Goal: Information Seeking & Learning: Check status

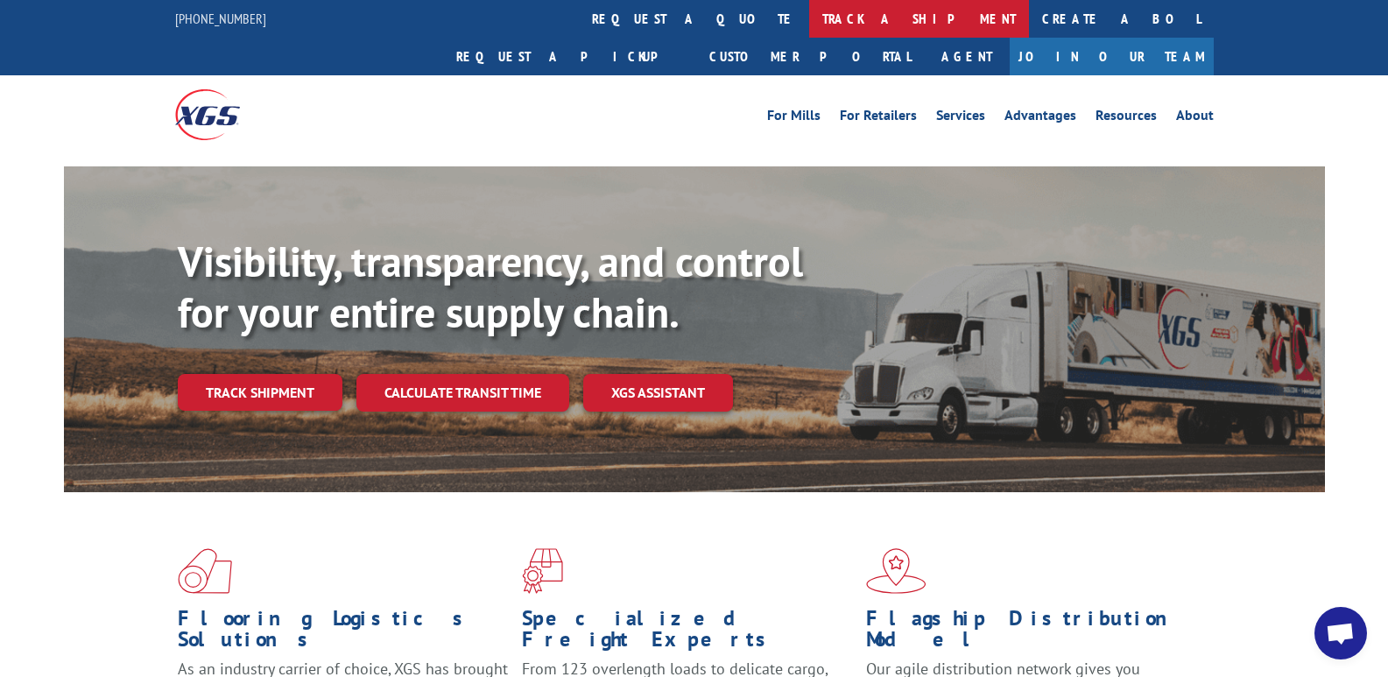
click at [809, 16] on link "track a shipment" at bounding box center [919, 19] width 220 height 38
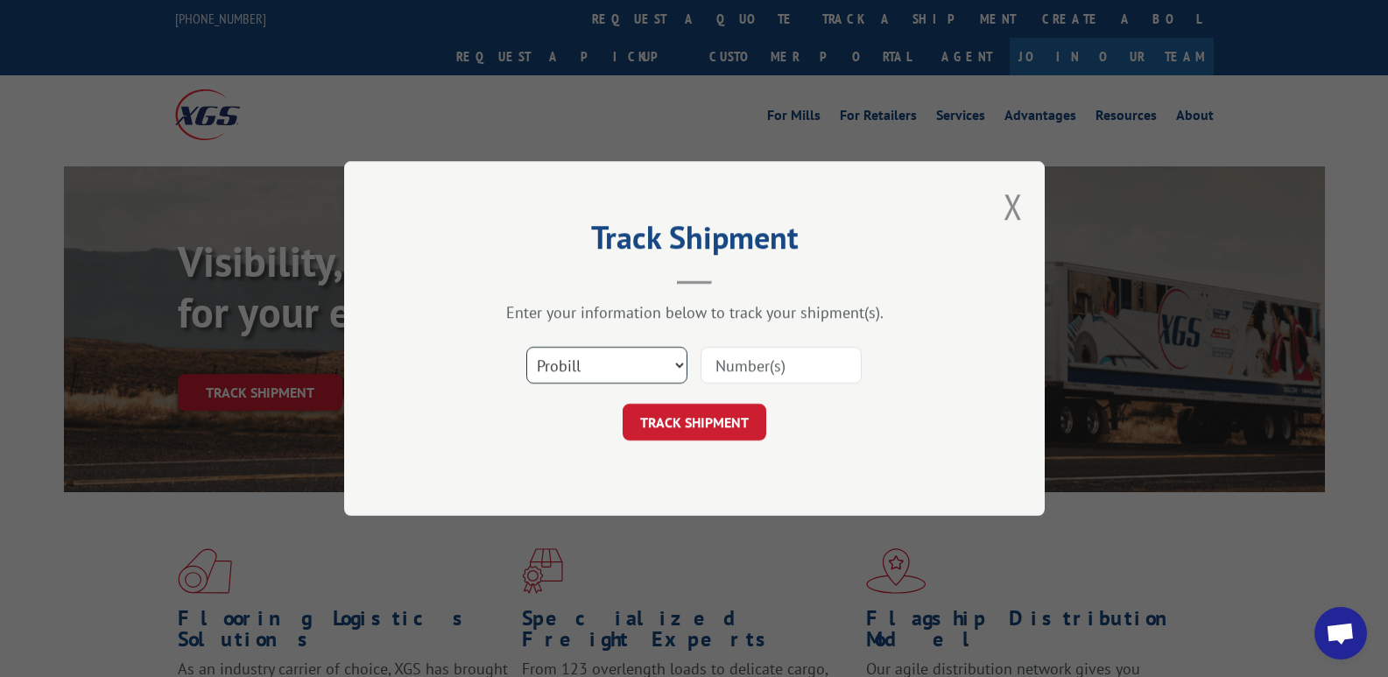
click at [602, 362] on select "Select category... Probill BOL PO" at bounding box center [606, 365] width 161 height 37
select select "bol"
click at [526, 347] on select "Select category... Probill BOL PO" at bounding box center [606, 365] width 161 height 37
click at [763, 371] on input at bounding box center [781, 365] width 161 height 37
type input "3382262"
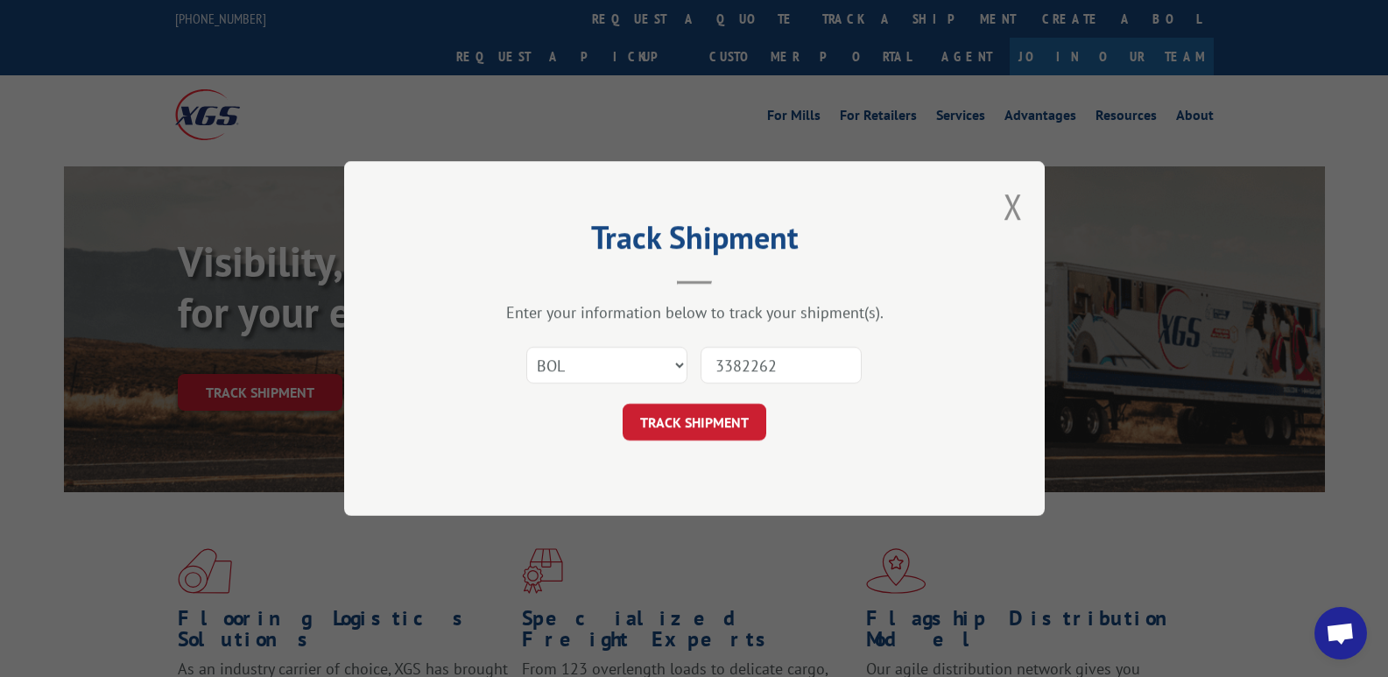
click button "TRACK SHIPMENT" at bounding box center [695, 422] width 144 height 37
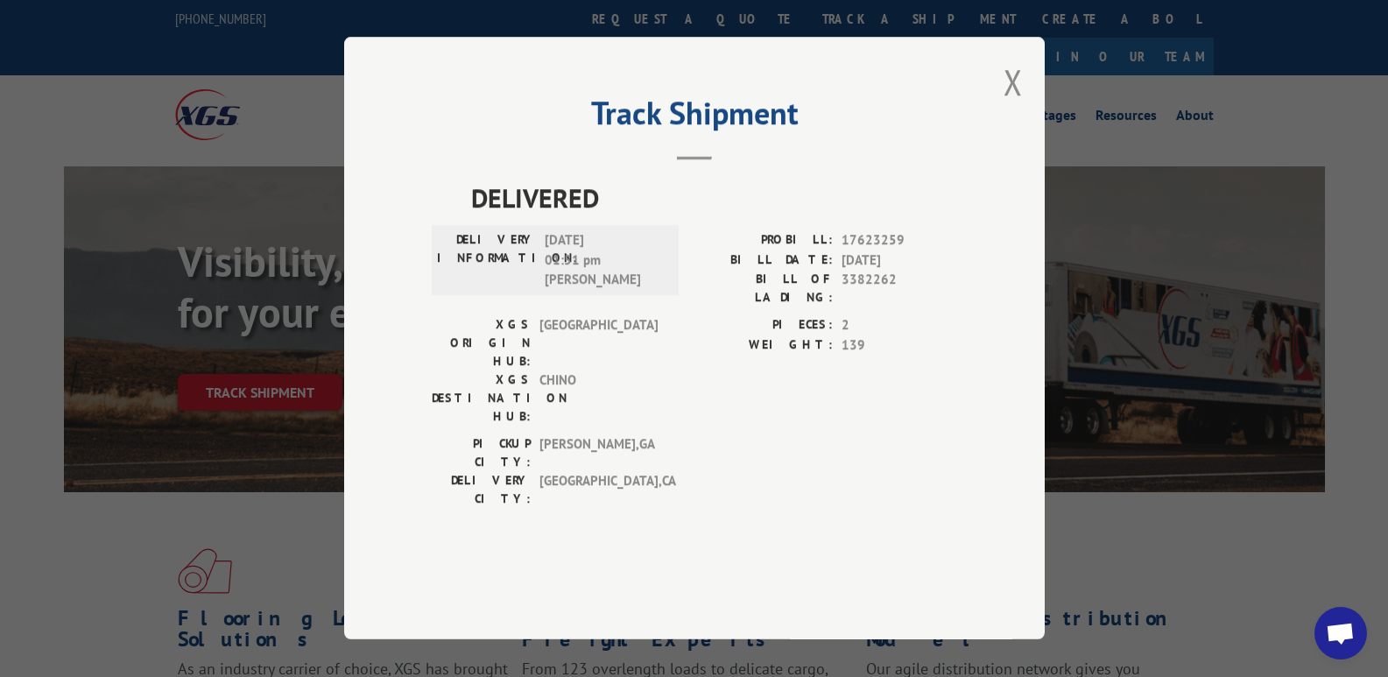
click at [1011, 105] on button "Close modal" at bounding box center [1013, 82] width 19 height 46
